Goal: Information Seeking & Learning: Learn about a topic

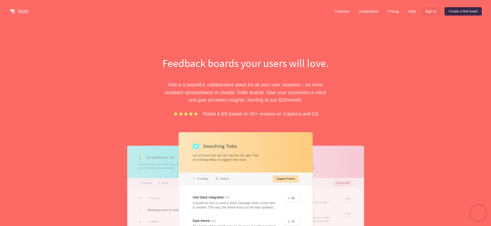
click at [430, 12] on link "Sign in" at bounding box center [431, 11] width 20 height 8
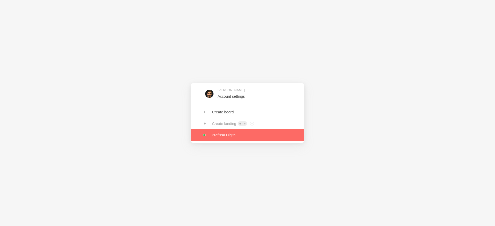
click at [229, 135] on link at bounding box center [247, 134] width 113 height 11
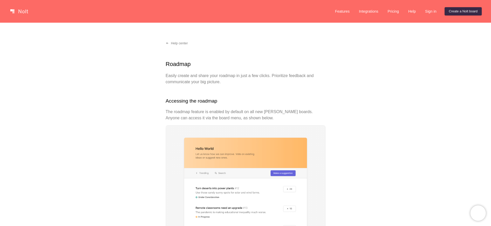
click at [25, 14] on link at bounding box center [19, 11] width 22 height 8
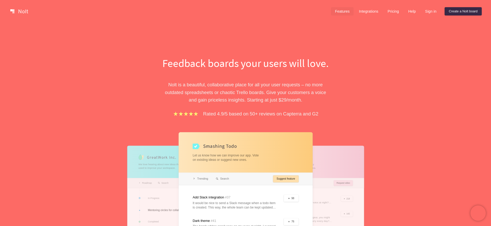
click at [343, 12] on link "Features" at bounding box center [342, 11] width 23 height 8
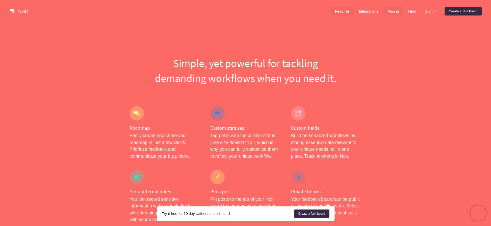
click at [389, 9] on link "Pricing" at bounding box center [394, 11] width 20 height 8
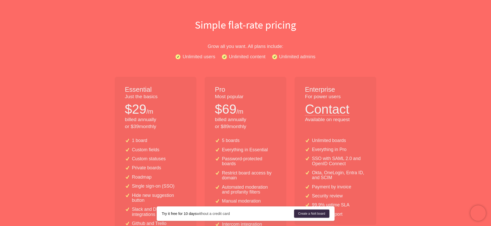
scroll to position [120, 0]
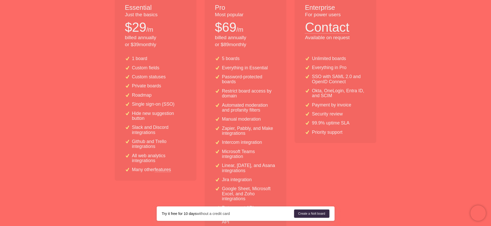
click at [140, 79] on p "Custom statuses" at bounding box center [149, 76] width 34 height 5
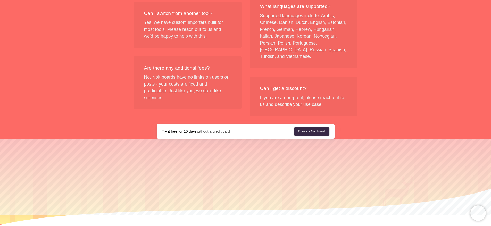
scroll to position [616, 0]
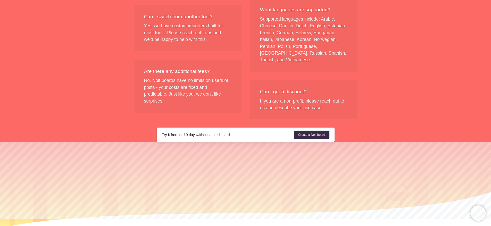
click at [315, 105] on div "Can I get a discount? If you are a non-profit, please reach out to us and descr…" at bounding box center [304, 100] width 108 height 40
click at [254, 132] on div "Try it free for 10 days without a credit card" at bounding box center [228, 134] width 132 height 5
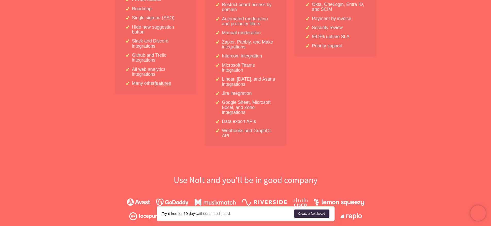
scroll to position [0, 0]
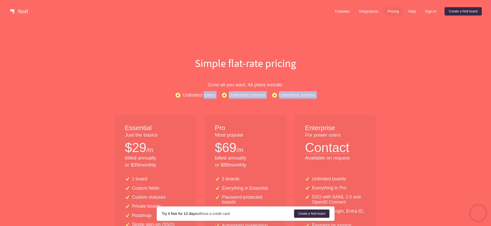
drag, startPoint x: 193, startPoint y: 100, endPoint x: 205, endPoint y: 98, distance: 12.3
drag, startPoint x: 228, startPoint y: 94, endPoint x: 241, endPoint y: 94, distance: 13.7
click at [239, 94] on div "Unlimited users Unlimited content Unlimited admins" at bounding box center [246, 94] width 330 height 7
click at [241, 94] on p "Unlimited content" at bounding box center [247, 94] width 37 height 7
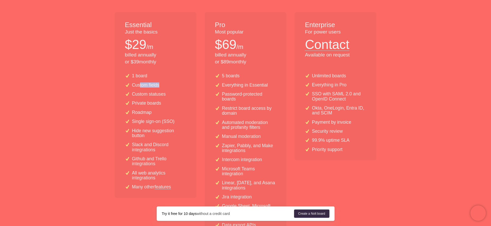
drag, startPoint x: 139, startPoint y: 87, endPoint x: 164, endPoint y: 86, distance: 24.8
click at [163, 86] on div "Custom fields" at bounding box center [155, 85] width 61 height 5
drag, startPoint x: 128, startPoint y: 94, endPoint x: 165, endPoint y: 95, distance: 37.1
click at [165, 95] on div "Custom statuses" at bounding box center [155, 94] width 61 height 5
drag, startPoint x: 137, startPoint y: 103, endPoint x: 162, endPoint y: 103, distance: 24.5
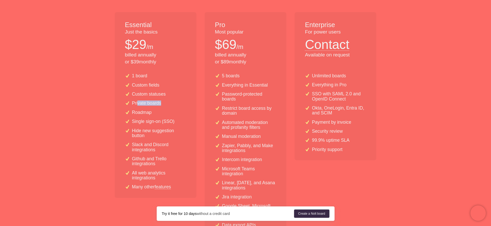
click at [161, 103] on div "Private boards" at bounding box center [155, 103] width 61 height 5
click at [162, 103] on div "Private boards" at bounding box center [155, 103] width 61 height 5
drag, startPoint x: 129, startPoint y: 114, endPoint x: 156, endPoint y: 111, distance: 27.4
click at [156, 111] on div "Roadmap" at bounding box center [155, 112] width 61 height 5
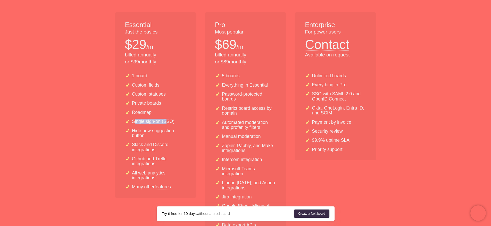
drag, startPoint x: 135, startPoint y: 121, endPoint x: 169, endPoint y: 121, distance: 33.8
click at [169, 121] on p "Single sign-on (SSO)" at bounding box center [153, 121] width 43 height 5
drag, startPoint x: 131, startPoint y: 134, endPoint x: 166, endPoint y: 131, distance: 34.3
click at [166, 131] on p "Hide new suggestion button" at bounding box center [159, 133] width 54 height 10
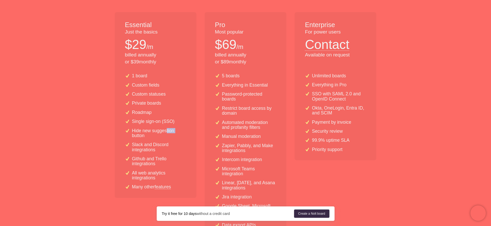
click at [166, 131] on p "Hide new suggestion button" at bounding box center [159, 133] width 54 height 10
drag, startPoint x: 135, startPoint y: 147, endPoint x: 165, endPoint y: 146, distance: 30.4
click at [165, 146] on p "Slack and Discord integrations" at bounding box center [159, 147] width 54 height 10
drag, startPoint x: 126, startPoint y: 145, endPoint x: 168, endPoint y: 152, distance: 42.9
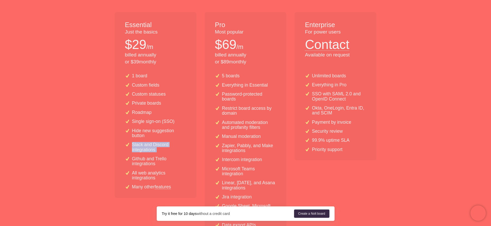
click at [168, 152] on div "1 board Custom fields Custom statuses Private boards Roadmap Single sign-on (SS…" at bounding box center [156, 133] width 82 height 128
click at [169, 152] on div "1 board Custom fields Custom statuses Private boards Roadmap Single sign-on (SS…" at bounding box center [156, 133] width 82 height 128
click at [166, 188] on link "features" at bounding box center [163, 187] width 16 height 5
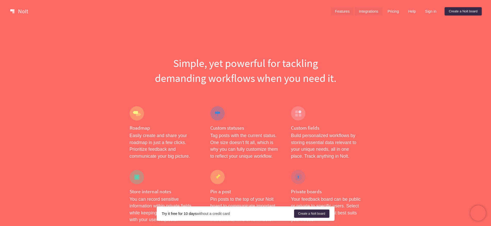
click at [364, 13] on link "Integrations" at bounding box center [369, 11] width 28 height 8
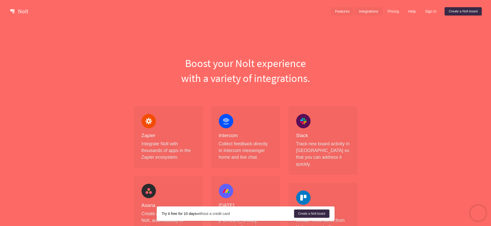
click at [345, 14] on link "Features" at bounding box center [342, 11] width 23 height 8
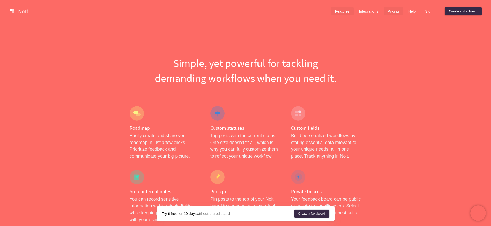
click at [397, 14] on link "Pricing" at bounding box center [394, 11] width 20 height 8
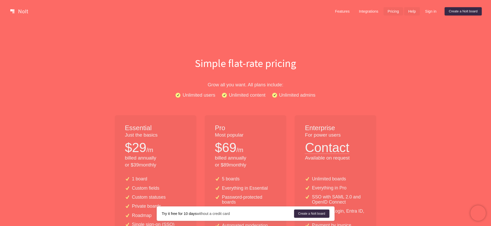
click at [411, 13] on link "Help" at bounding box center [412, 11] width 16 height 8
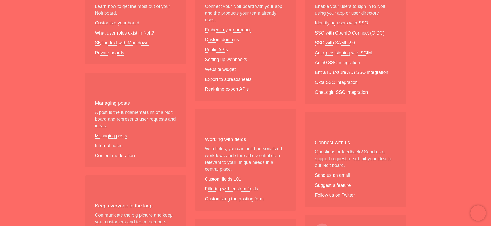
scroll to position [124, 0]
click at [120, 137] on link "Managing posts" at bounding box center [111, 135] width 32 height 5
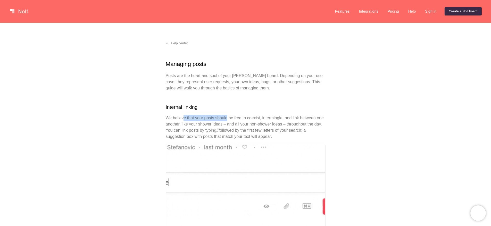
drag, startPoint x: 183, startPoint y: 120, endPoint x: 230, endPoint y: 121, distance: 46.9
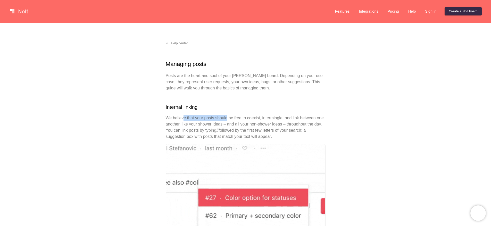
click at [229, 121] on p "We believe that your posts should be free to coexist, intermingle, and link bet…" at bounding box center [246, 127] width 160 height 25
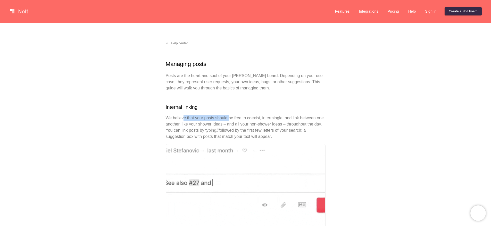
click at [230, 121] on p "We believe that your posts should be free to coexist, intermingle, and link bet…" at bounding box center [246, 127] width 160 height 25
